Goal: Find specific page/section: Find specific page/section

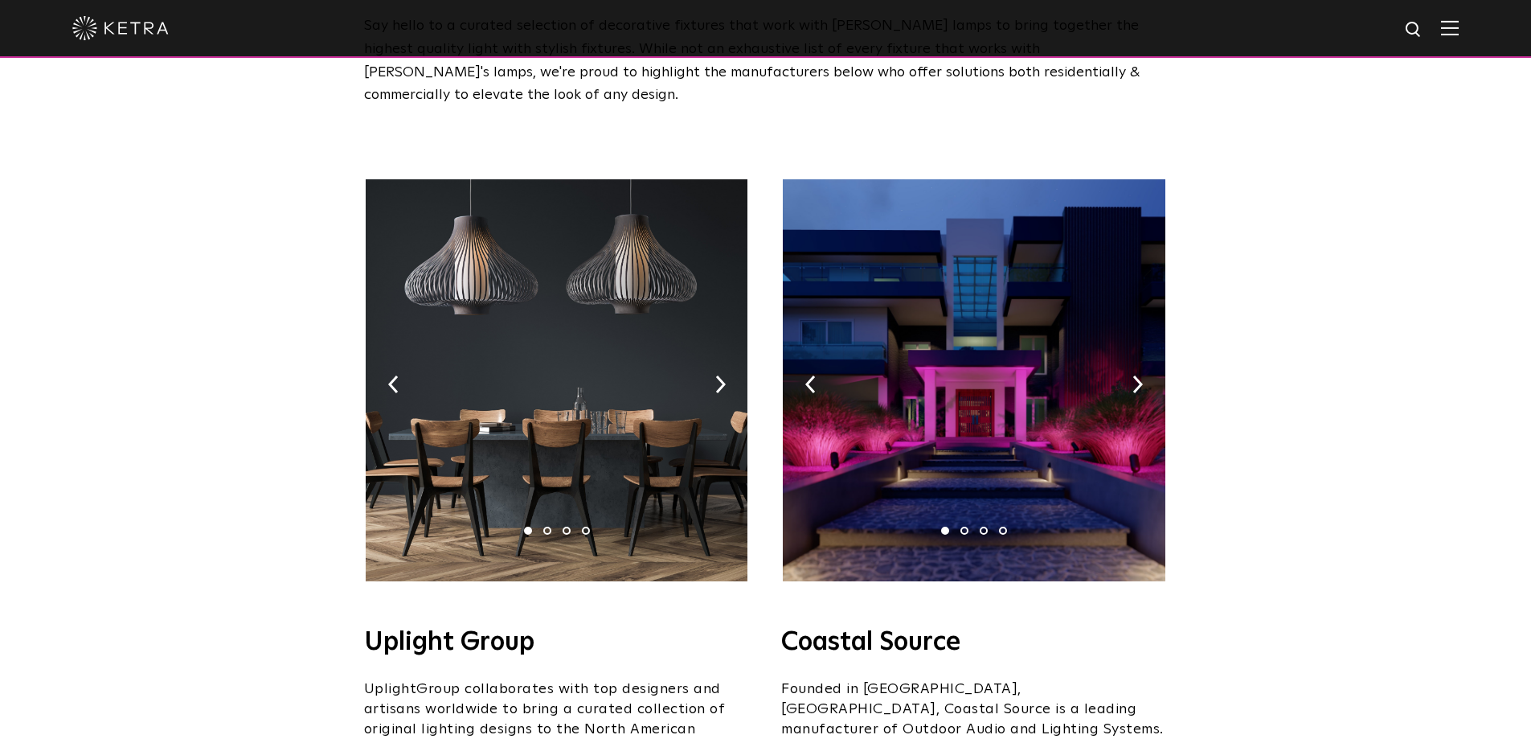
click at [1017, 383] on img at bounding box center [974, 380] width 382 height 402
click at [909, 629] on h4 "Coastal Source" at bounding box center [974, 642] width 386 height 26
click at [1138, 350] on img at bounding box center [974, 380] width 382 height 402
click at [1136, 375] on img at bounding box center [1138, 384] width 10 height 18
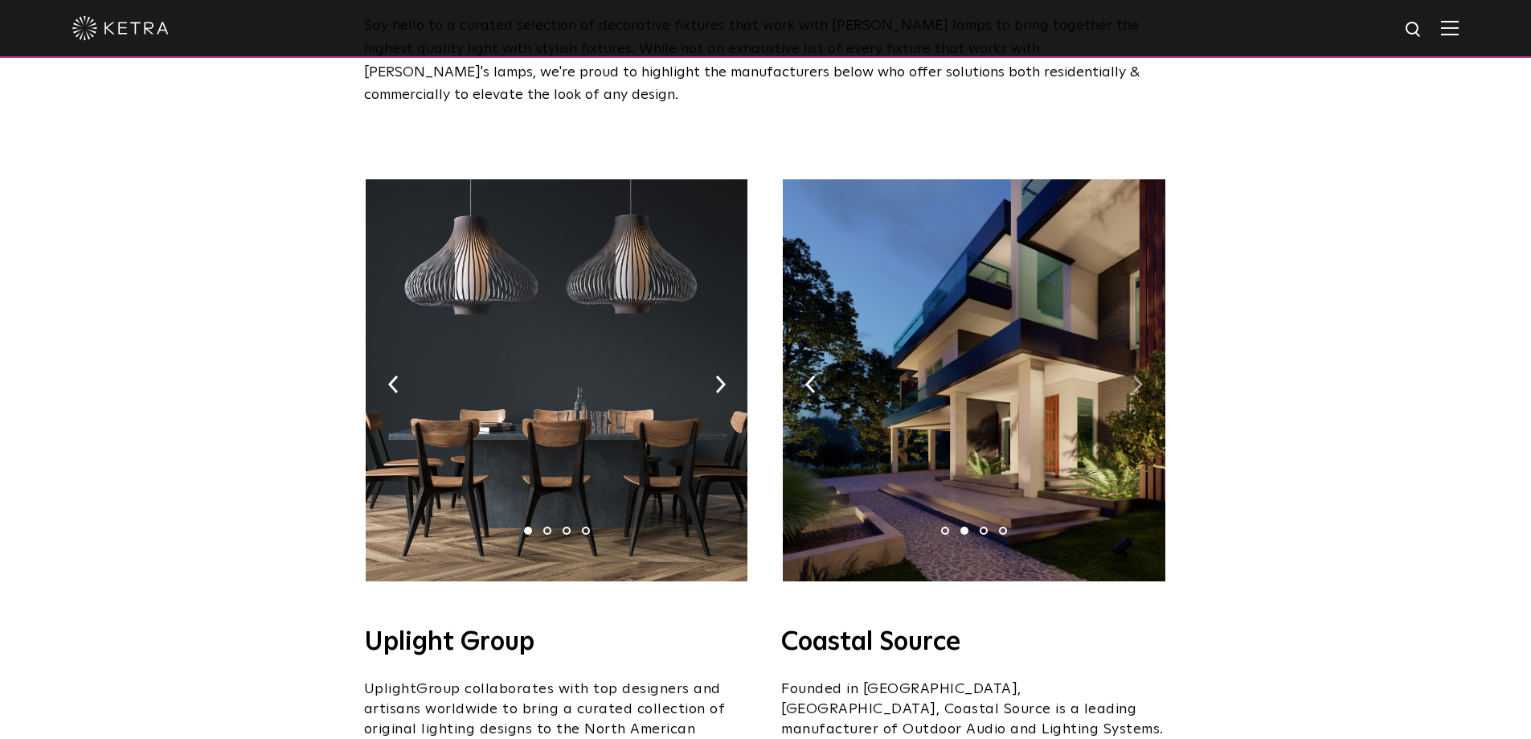
click at [1136, 375] on img at bounding box center [1138, 384] width 10 height 18
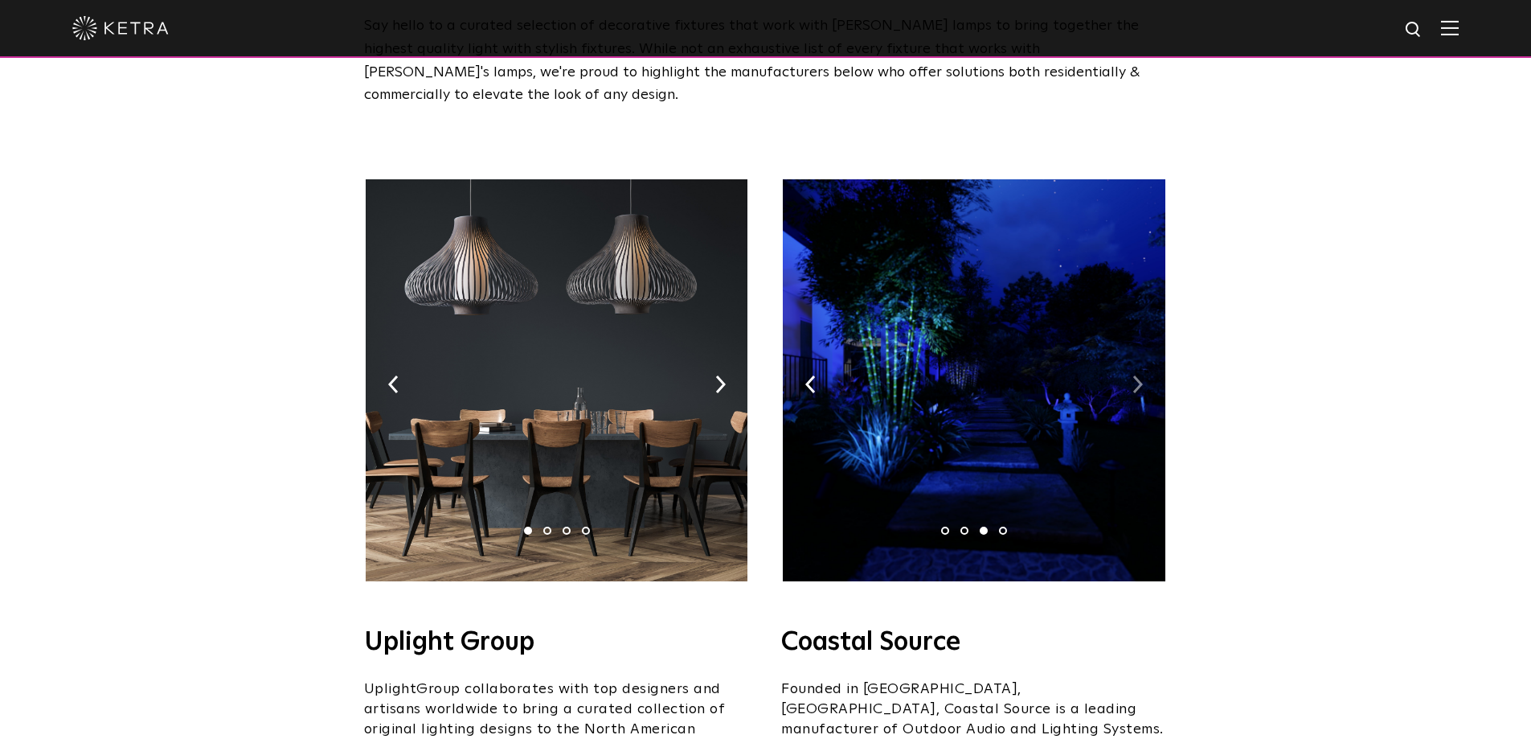
click at [1136, 375] on img at bounding box center [1138, 384] width 10 height 18
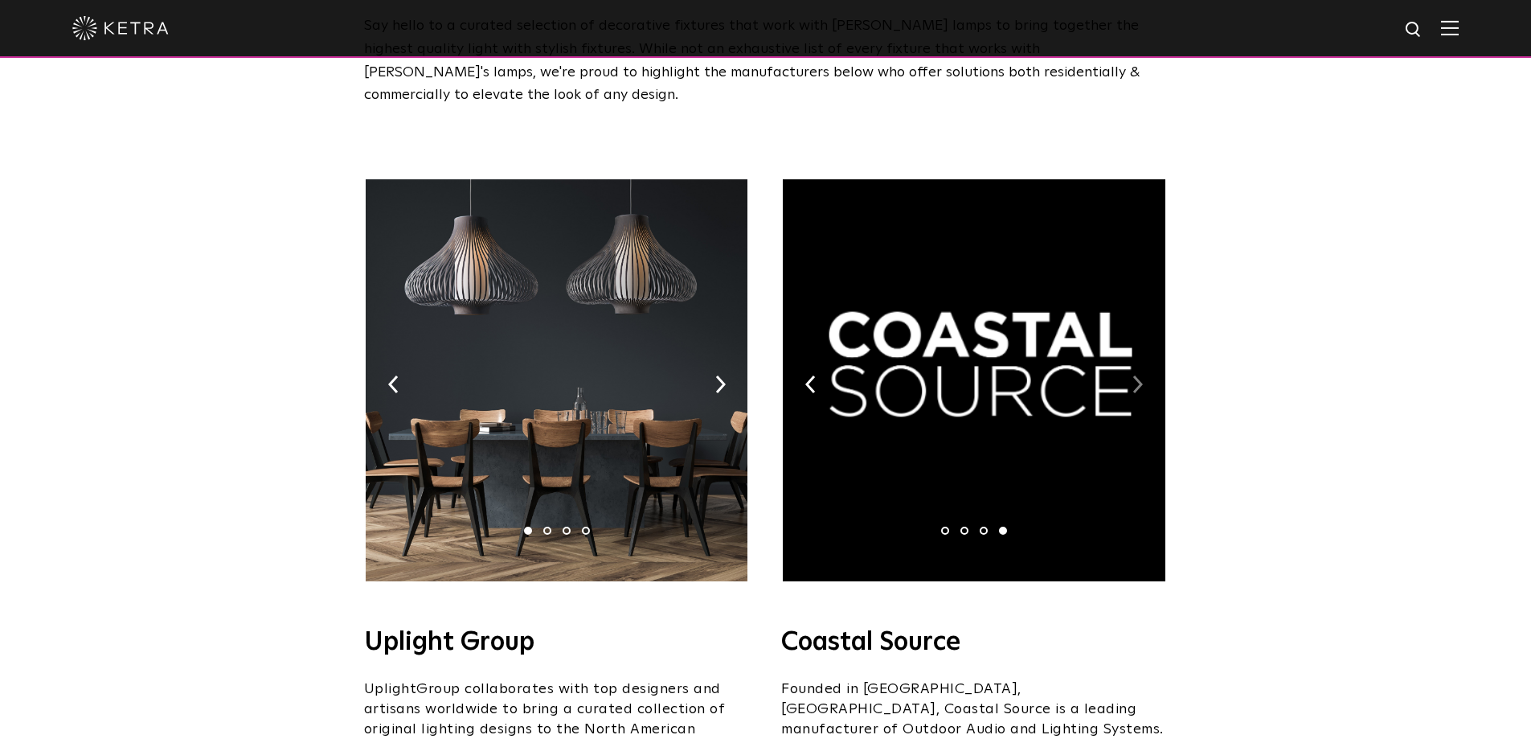
click at [1136, 375] on img at bounding box center [1138, 384] width 10 height 18
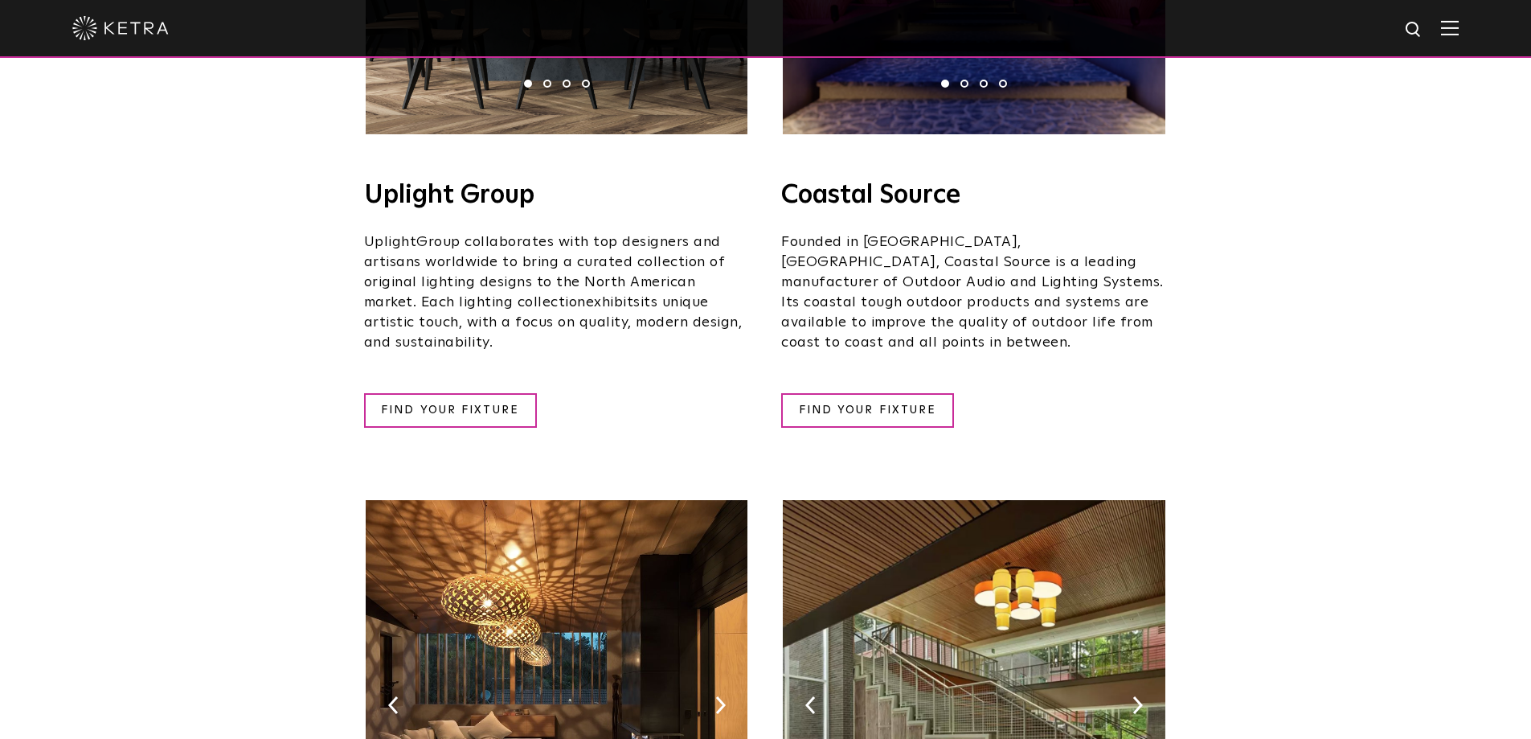
scroll to position [723, 0]
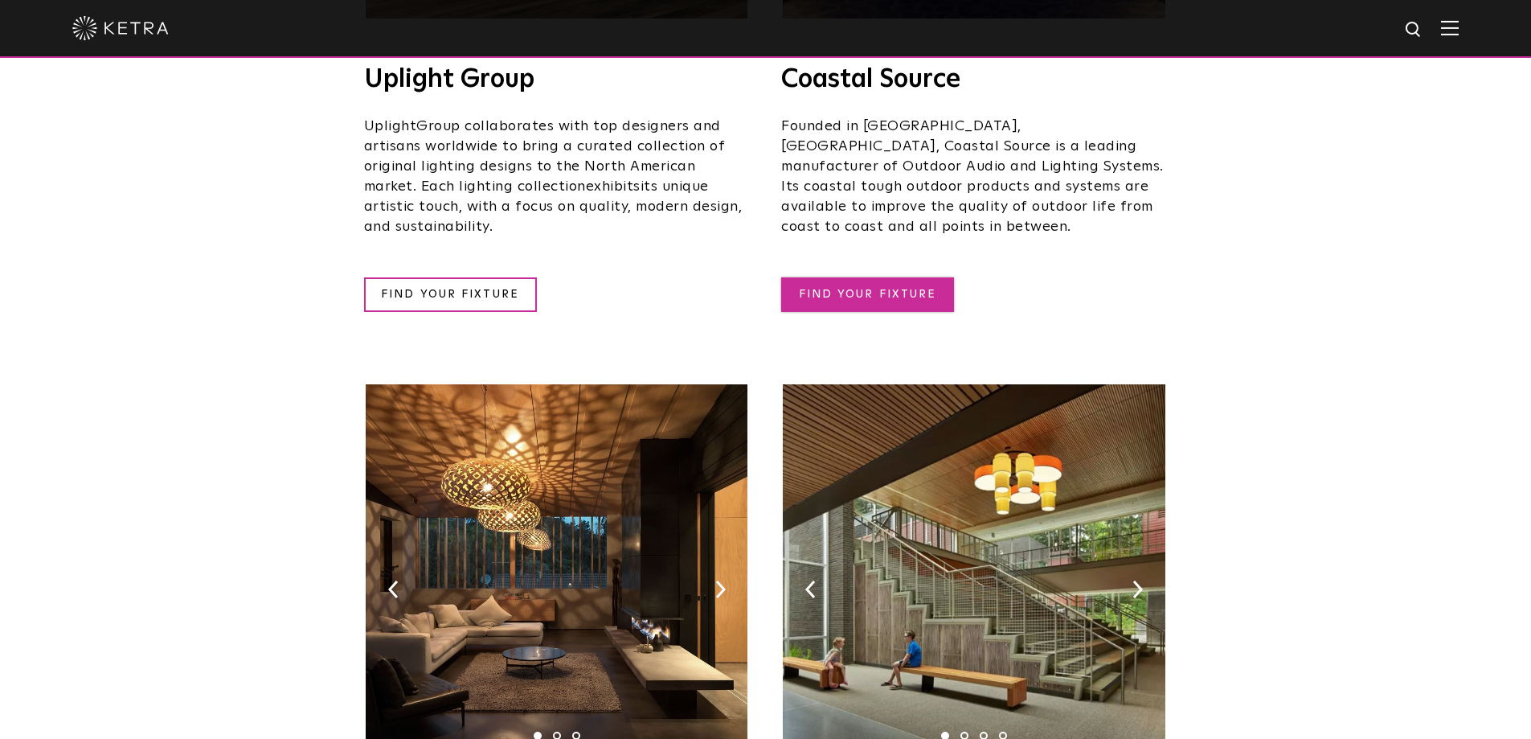
click at [878, 277] on link "FIND YOUR FIXTURE" at bounding box center [867, 294] width 173 height 35
